Goal: Navigation & Orientation: Understand site structure

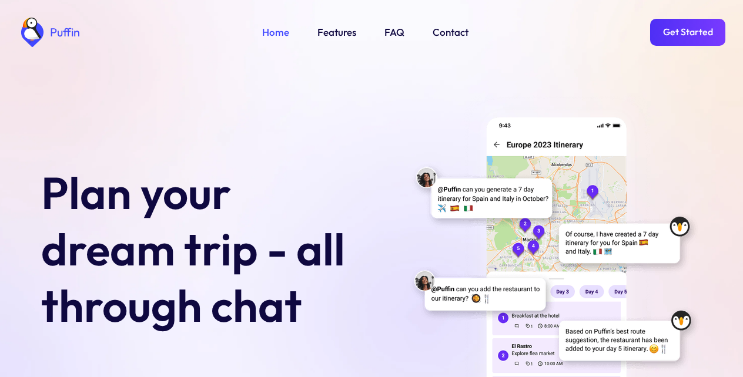
click at [690, 32] on link "Get Started" at bounding box center [687, 32] width 75 height 27
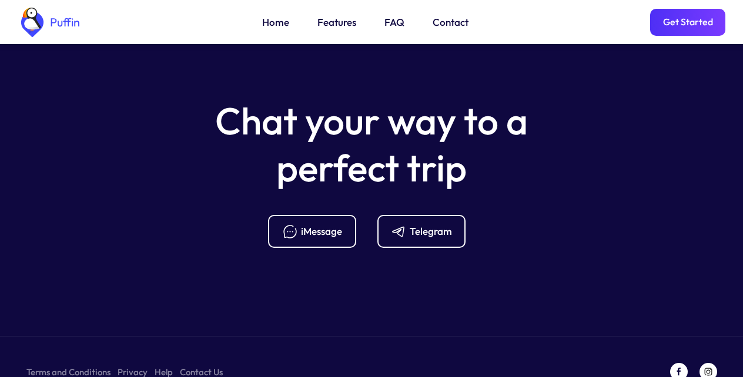
scroll to position [4660, 0]
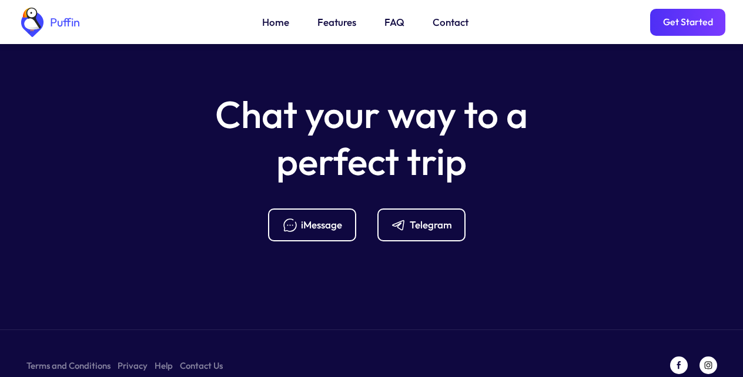
click at [419, 219] on div "Telegram" at bounding box center [431, 225] width 42 height 13
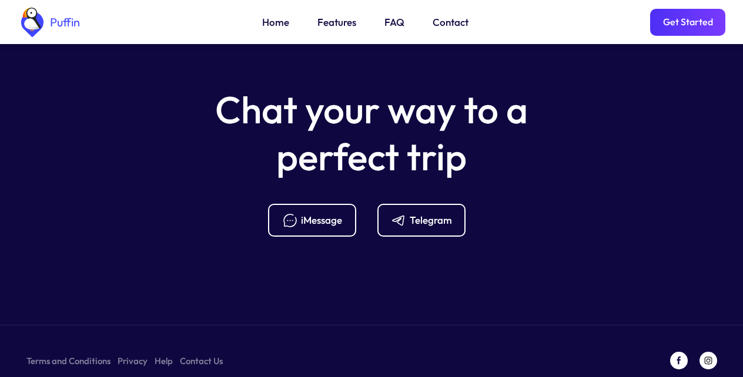
scroll to position [4669, 0]
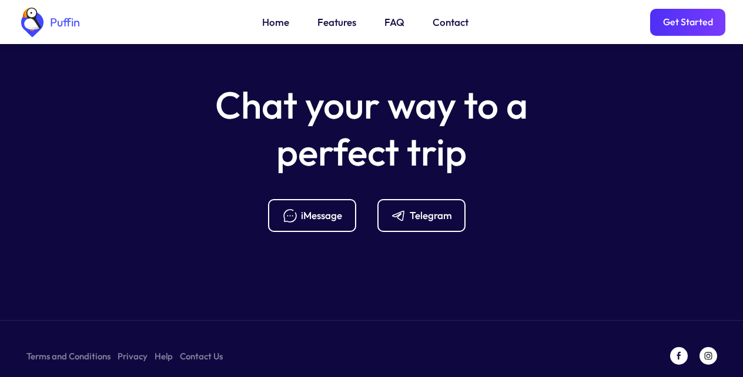
click at [392, 25] on link "FAQ" at bounding box center [395, 22] width 20 height 15
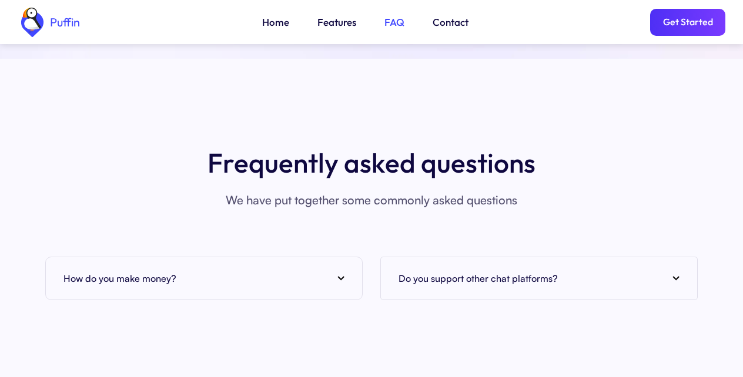
scroll to position [4500, 0]
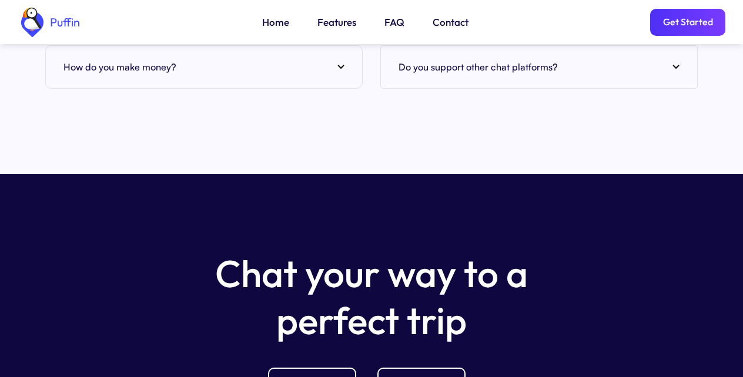
click at [339, 58] on div "How do you make money?" at bounding box center [203, 67] width 281 height 18
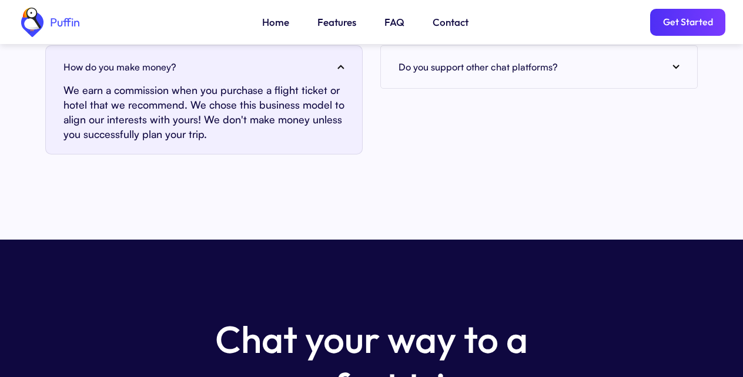
click at [449, 25] on link "Contact" at bounding box center [451, 22] width 36 height 15
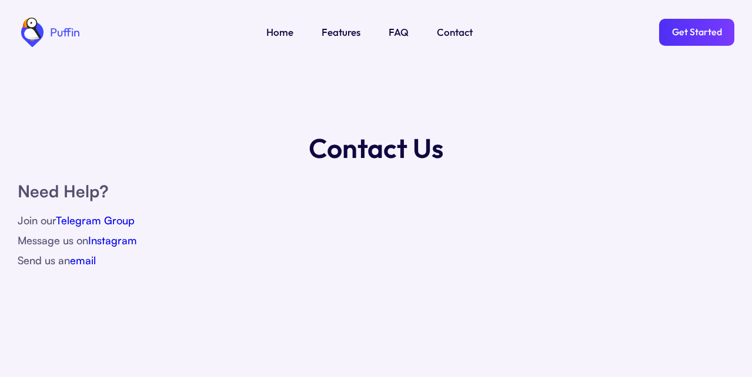
click at [339, 35] on link "Features" at bounding box center [341, 32] width 39 height 15
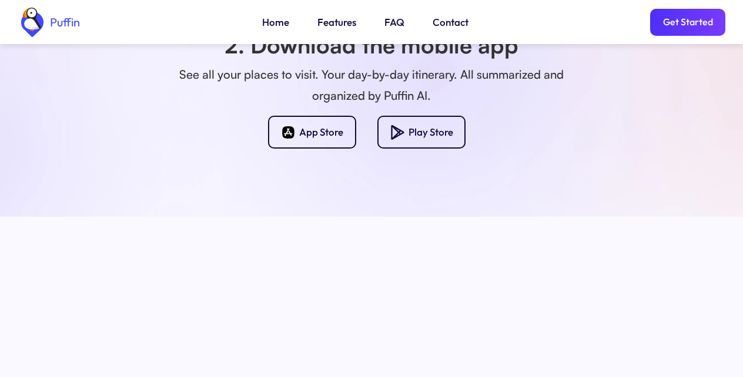
scroll to position [1038, 0]
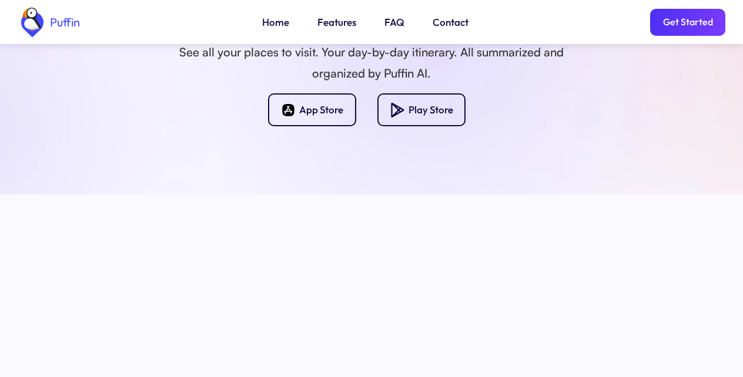
click at [690, 32] on link "Get Started" at bounding box center [687, 22] width 75 height 27
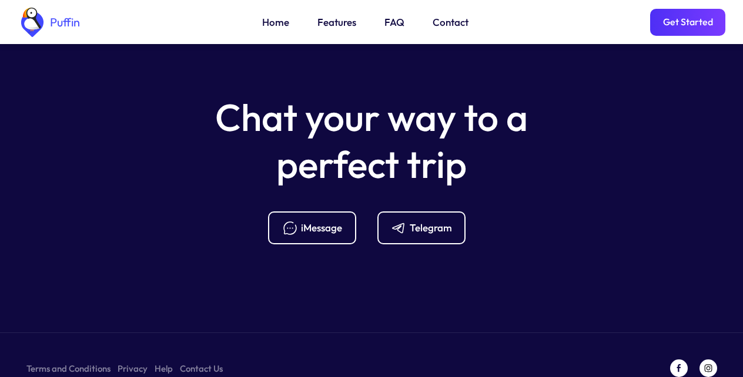
scroll to position [4660, 0]
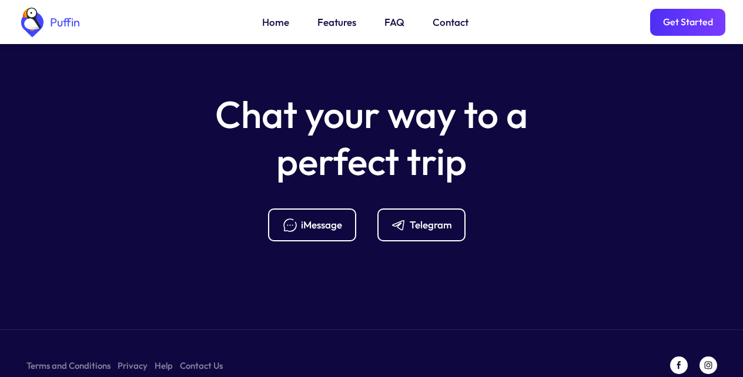
click at [63, 362] on section "Chat your way to a perfect trip iMessage Telegram Terms and Conditions Privacy …" at bounding box center [371, 208] width 743 height 387
